Goal: Transaction & Acquisition: Purchase product/service

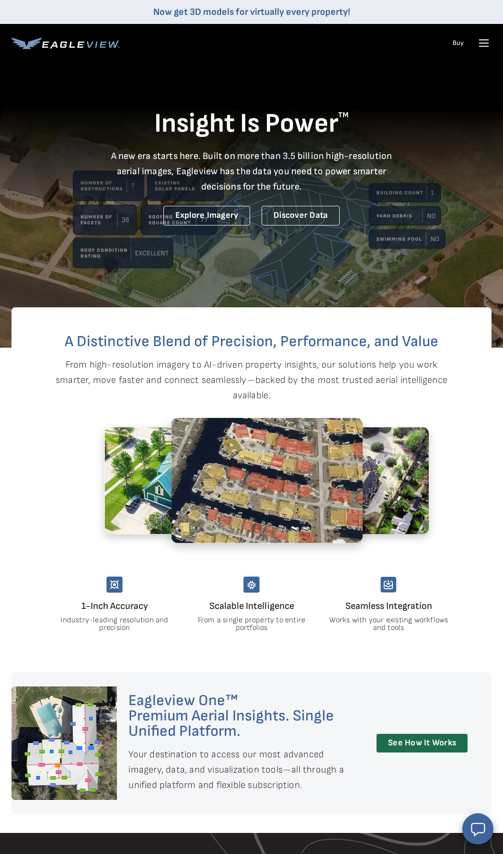
click at [453, 43] on link "Buy" at bounding box center [458, 43] width 11 height 9
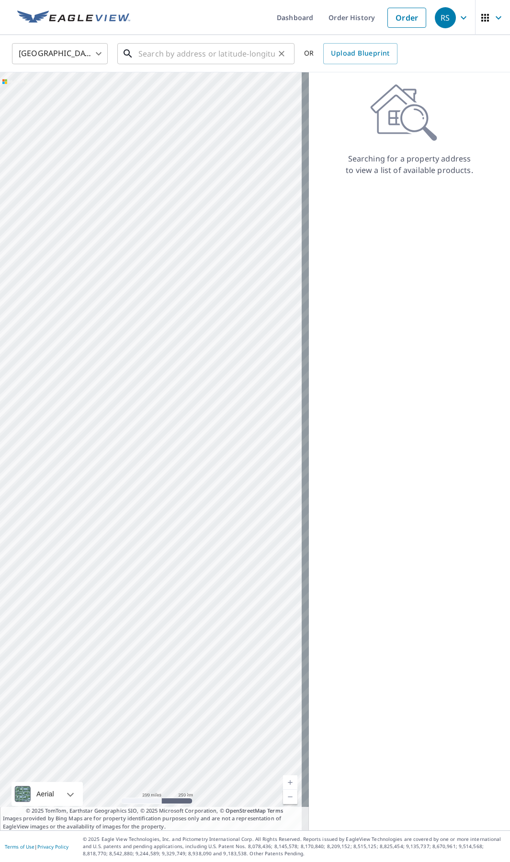
click at [201, 55] on input "text" at bounding box center [206, 53] width 137 height 27
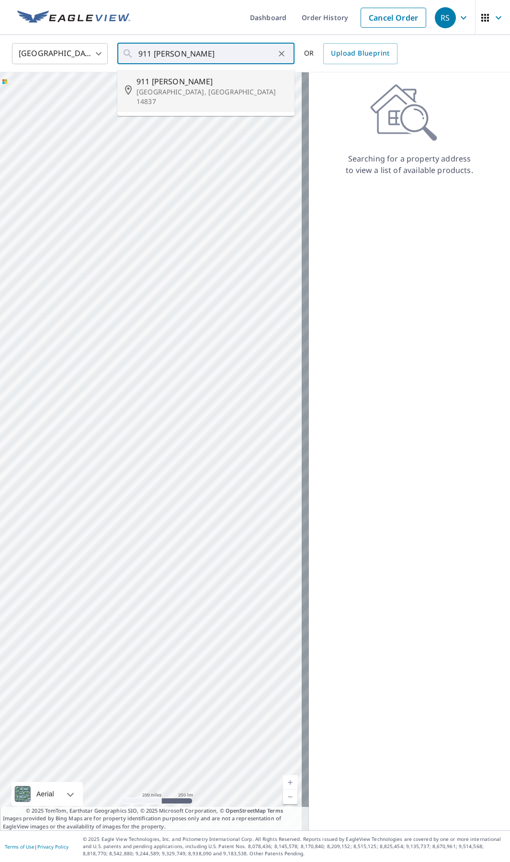
type input "[STREET_ADDRESS][PERSON_NAME]"
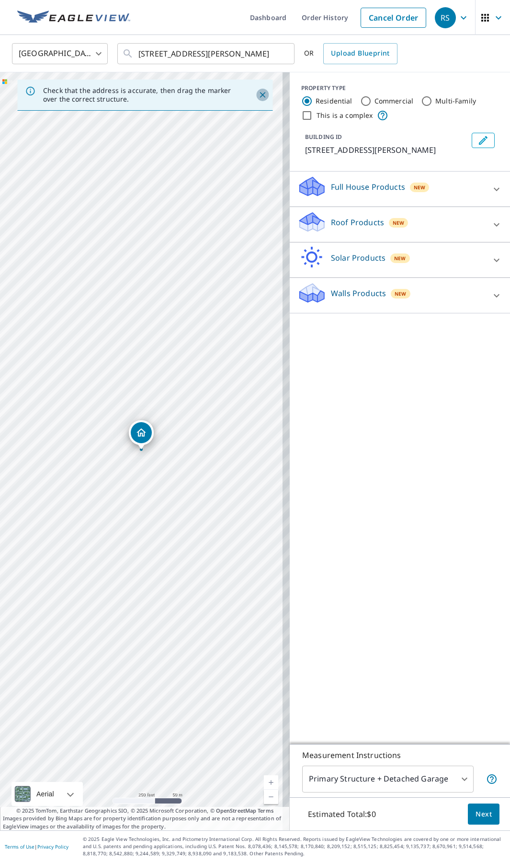
click at [260, 96] on icon "Close" at bounding box center [263, 95] width 6 height 6
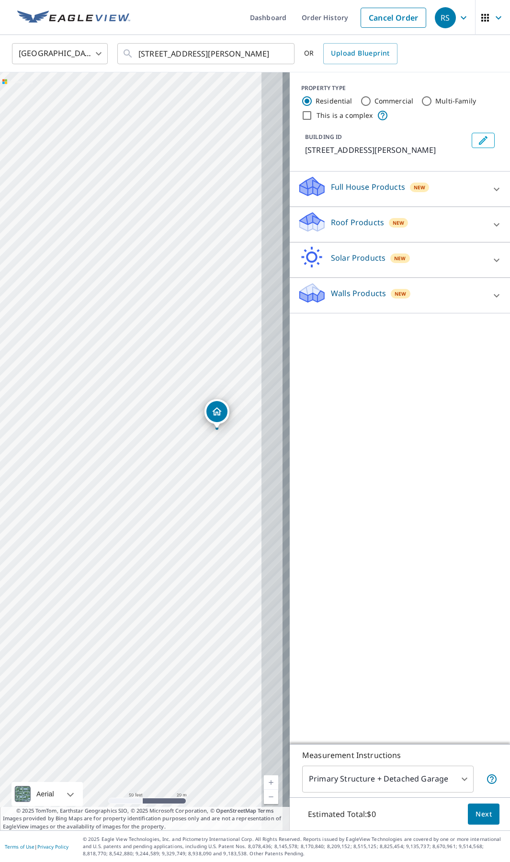
drag, startPoint x: 219, startPoint y: 458, endPoint x: 184, endPoint y: 456, distance: 35.0
click at [184, 456] on div "911 Fenno Rd Dundee, NY 14837" at bounding box center [145, 451] width 290 height 758
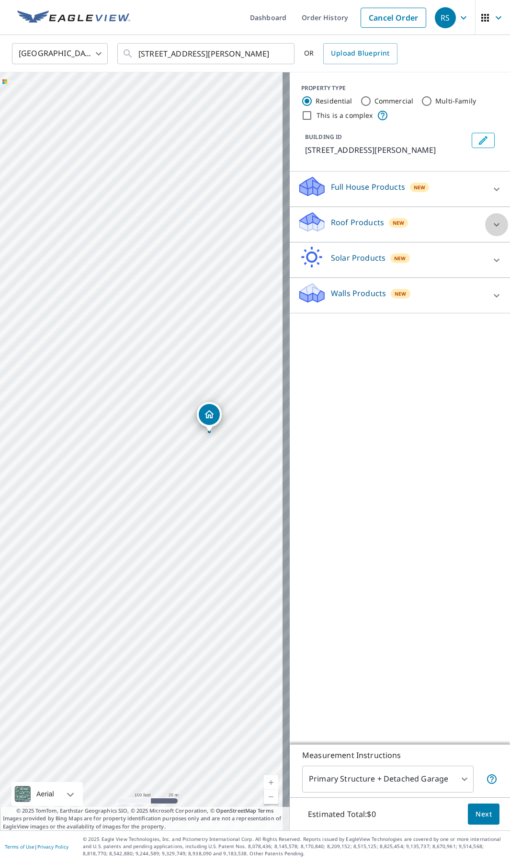
click at [491, 220] on icon at bounding box center [496, 224] width 11 height 11
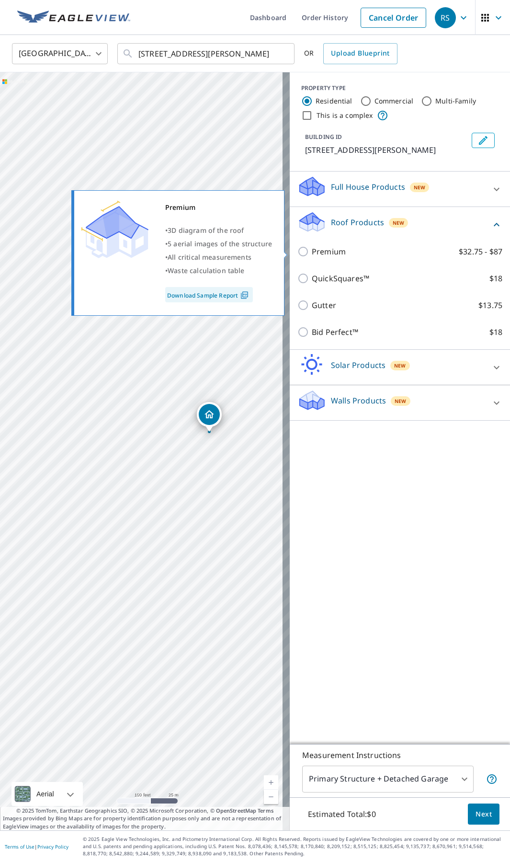
click at [328, 252] on p "Premium" at bounding box center [329, 251] width 34 height 11
click at [312, 252] on input "Premium $32.75 - $87" at bounding box center [304, 251] width 14 height 11
checkbox input "true"
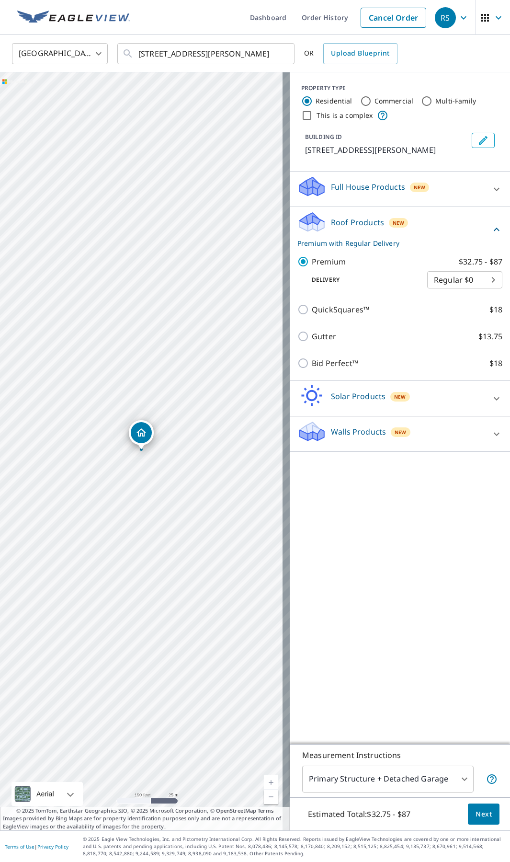
click at [491, 189] on icon at bounding box center [496, 188] width 11 height 11
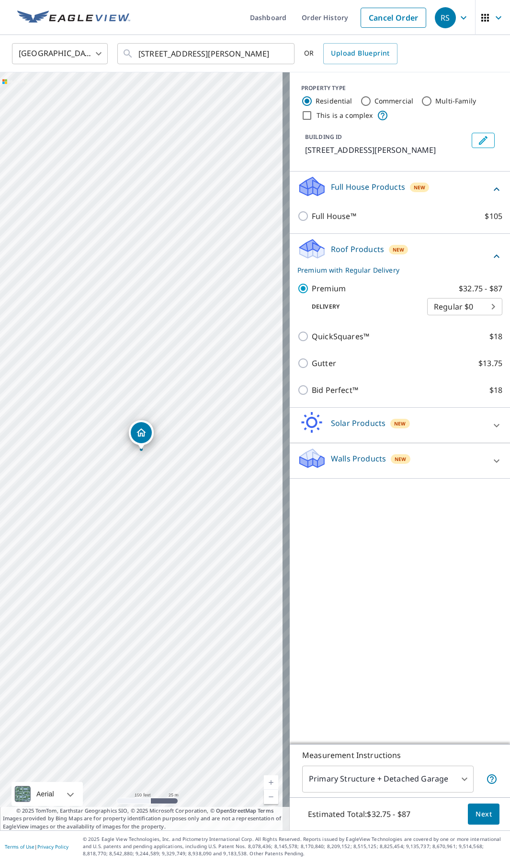
click at [491, 189] on icon at bounding box center [496, 188] width 11 height 11
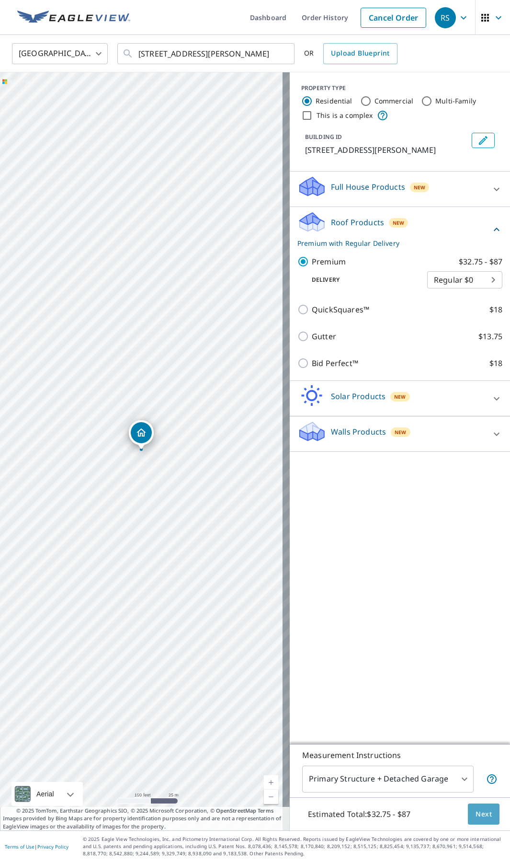
click at [476, 814] on span "Next" at bounding box center [484, 814] width 16 height 12
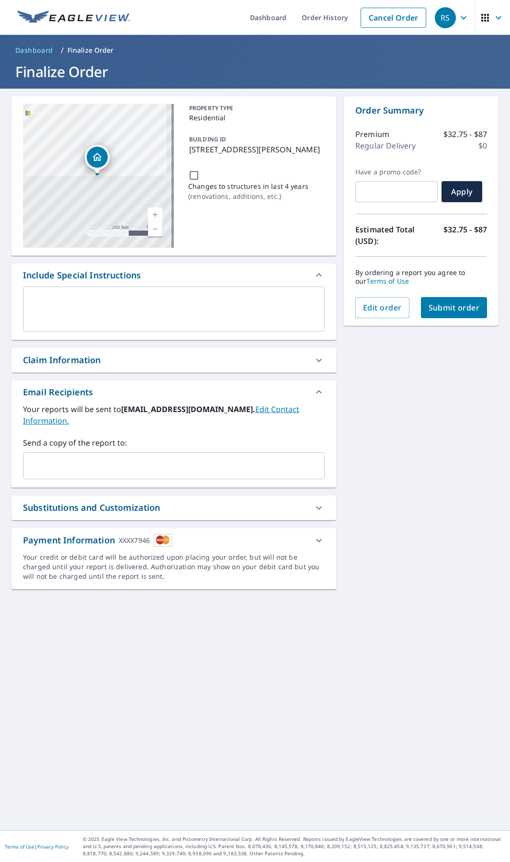
click at [437, 304] on span "Submit order" at bounding box center [454, 307] width 51 height 11
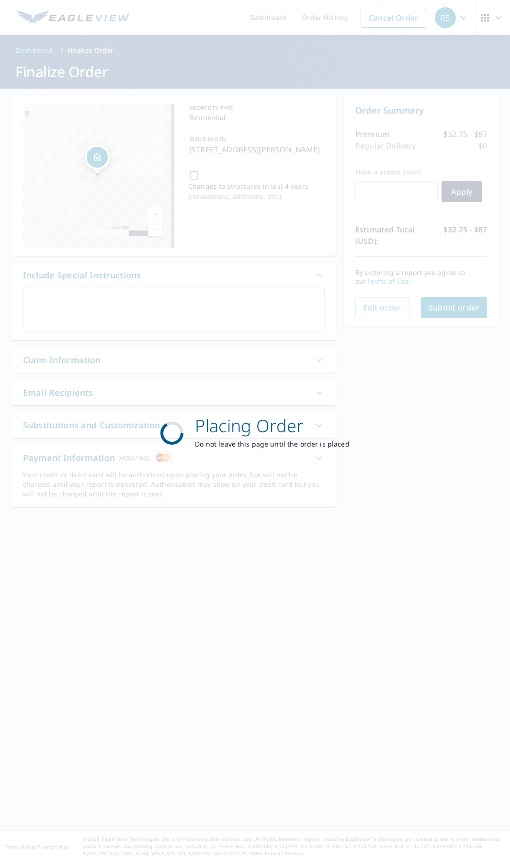
checkbox input "true"
